Goal: Task Accomplishment & Management: Manage account settings

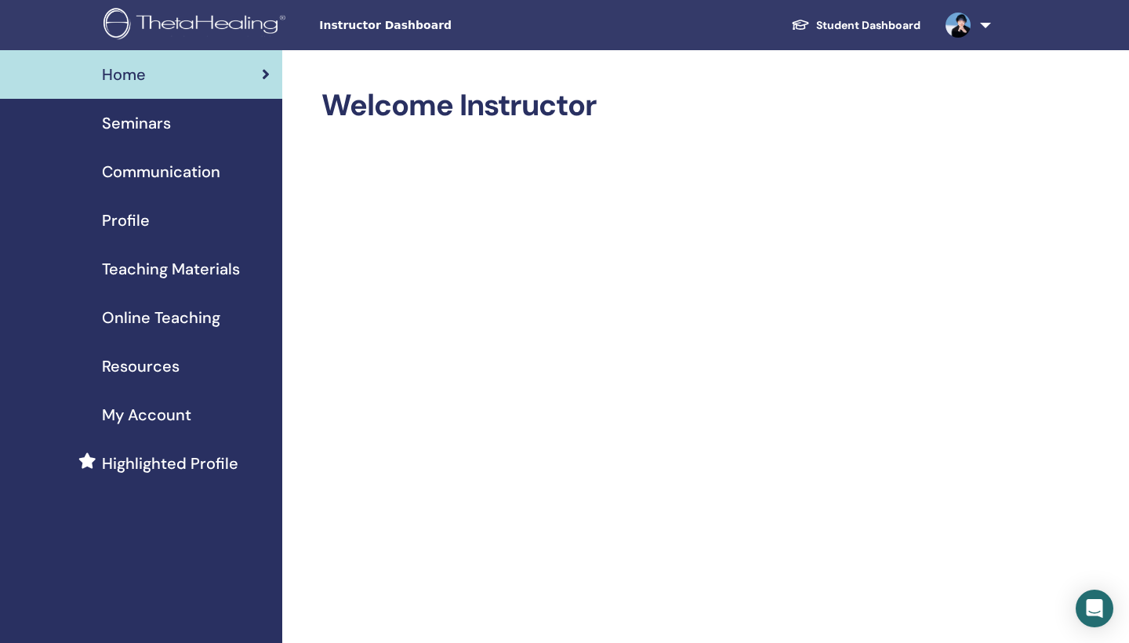
click at [162, 122] on span "Seminars" at bounding box center [136, 123] width 69 height 24
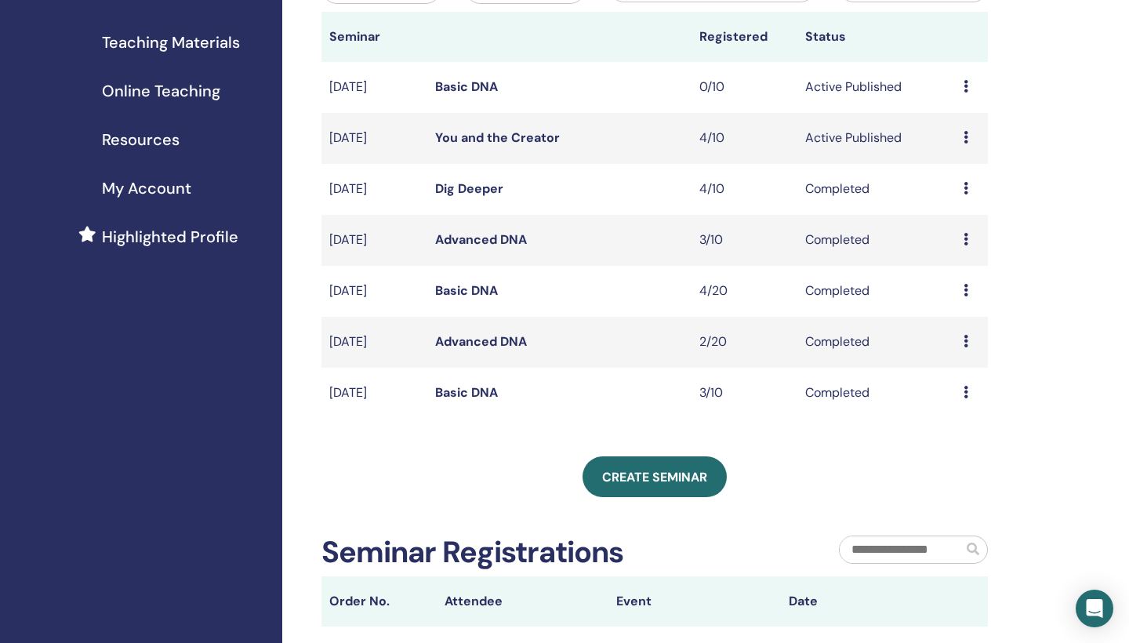
scroll to position [227, 0]
click at [484, 293] on link "Basic DNA" at bounding box center [466, 290] width 63 height 16
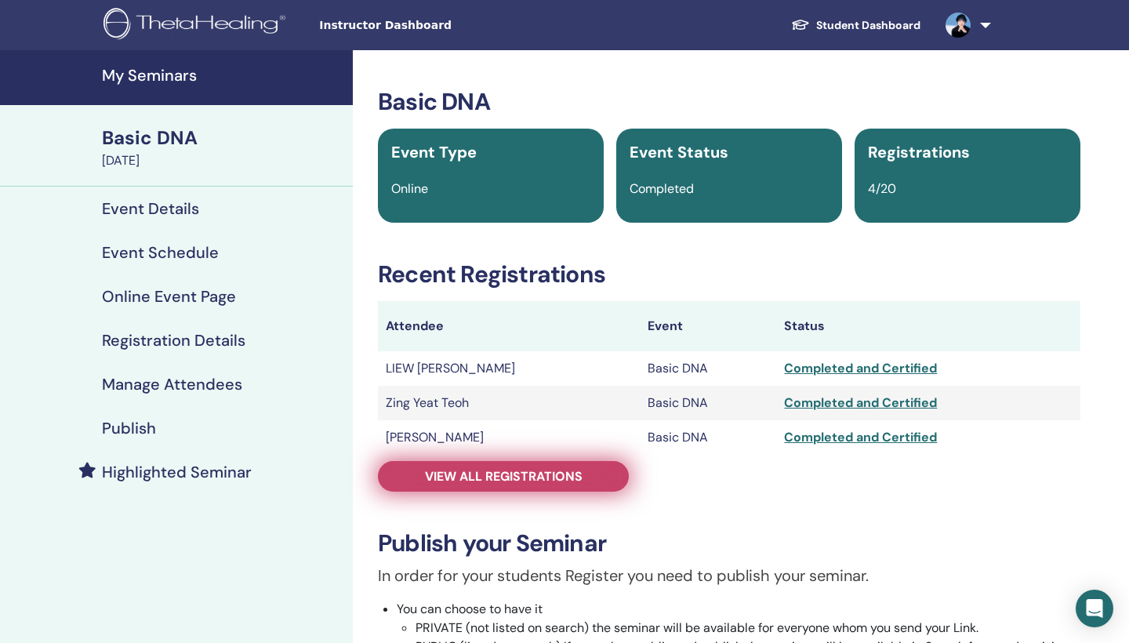
click at [477, 475] on span "View all registrations" at bounding box center [504, 476] width 158 height 16
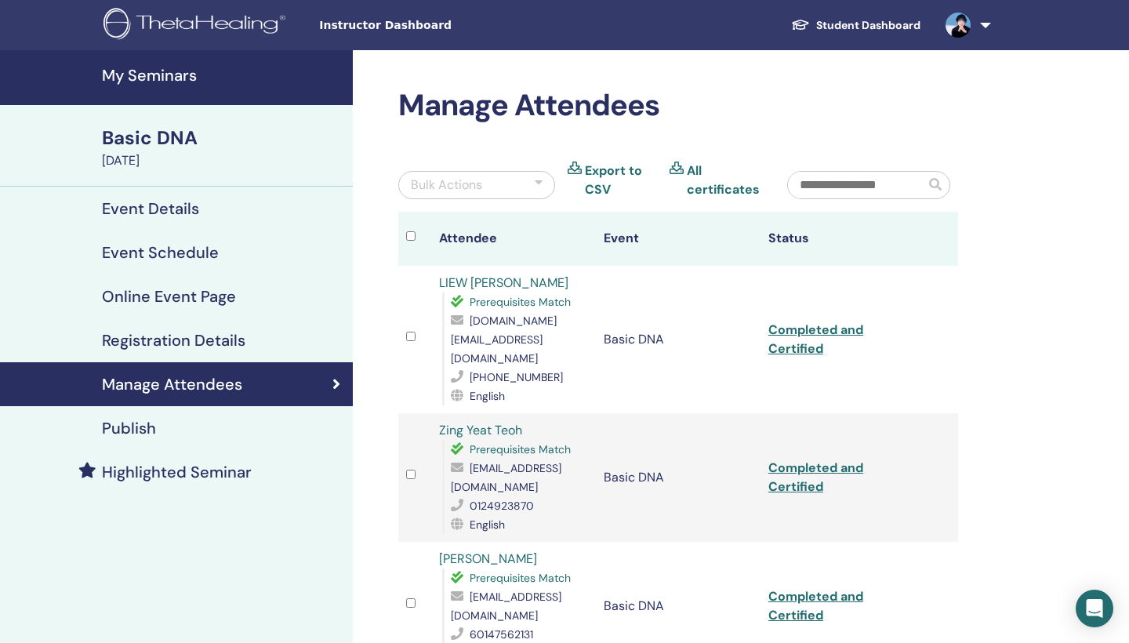
click at [495, 283] on link "LIEW PEI NG" at bounding box center [503, 283] width 129 height 16
